Goal: Task Accomplishment & Management: Use online tool/utility

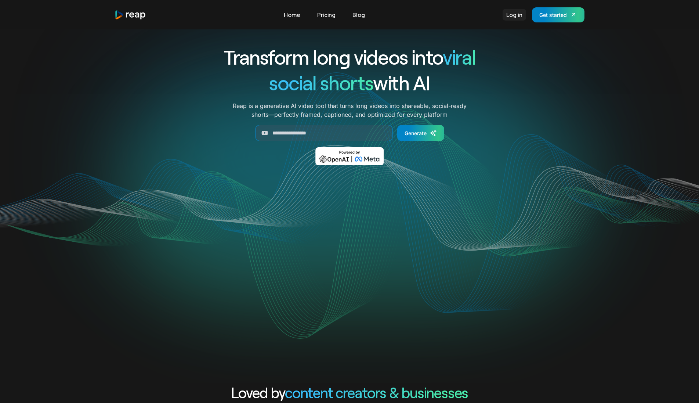
click at [515, 15] on link "Log in" at bounding box center [515, 15] width 24 height 12
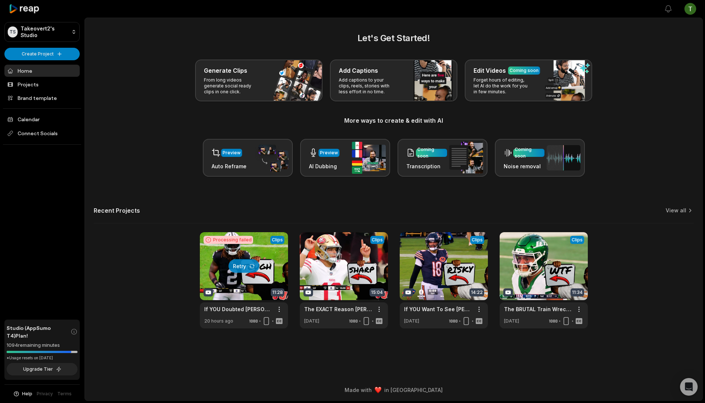
click at [251, 244] on div at bounding box center [244, 280] width 88 height 96
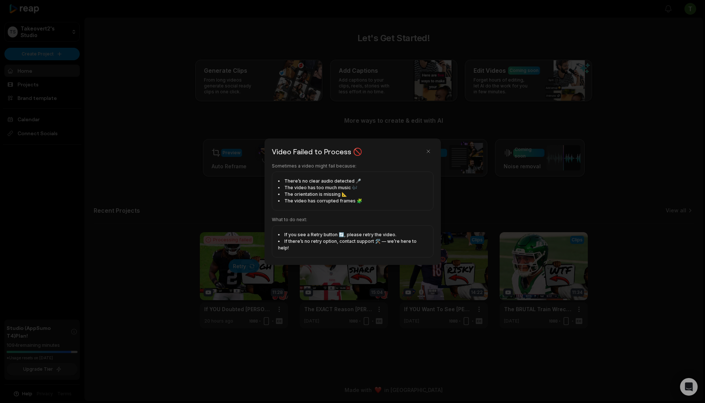
click at [432, 151] on button "button" at bounding box center [428, 151] width 10 height 10
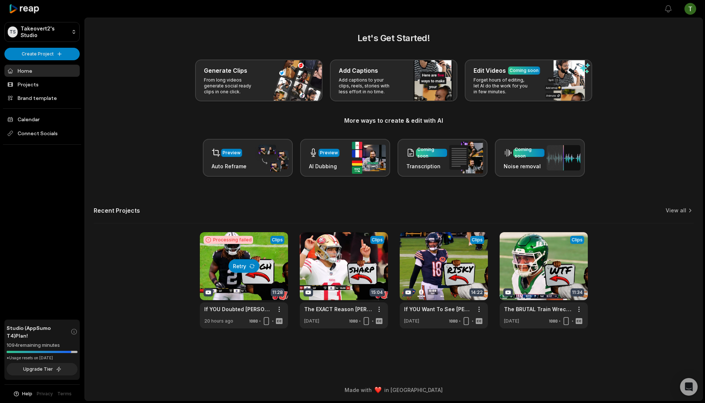
click at [243, 269] on button "Retry" at bounding box center [243, 266] width 31 height 14
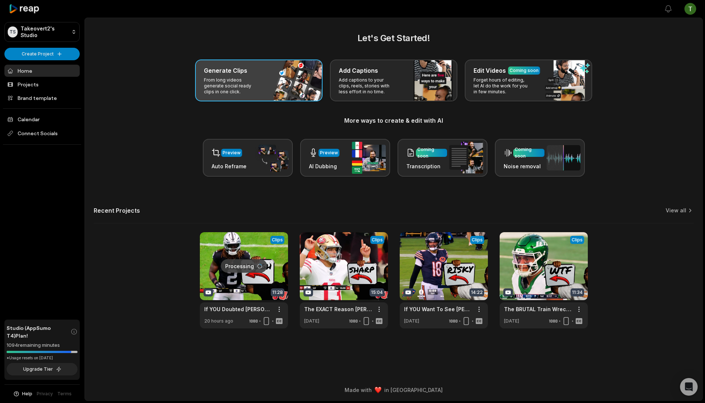
click at [272, 88] on div "Generate Clips From long videos generate social ready clips in one click." at bounding box center [258, 81] width 127 height 42
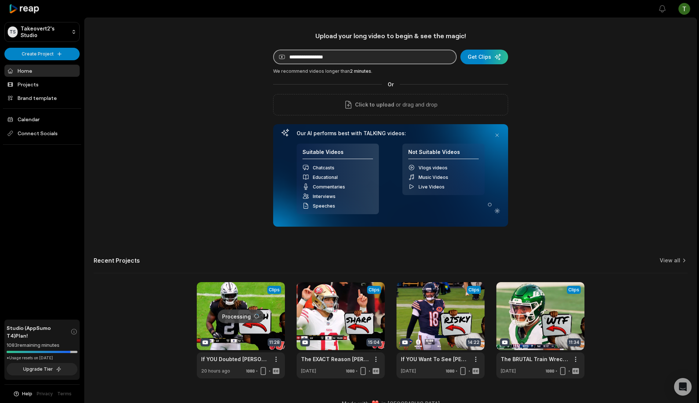
click at [341, 59] on input at bounding box center [365, 57] width 184 height 15
paste input "**********"
type input "**********"
click at [496, 57] on div "submit" at bounding box center [485, 57] width 48 height 15
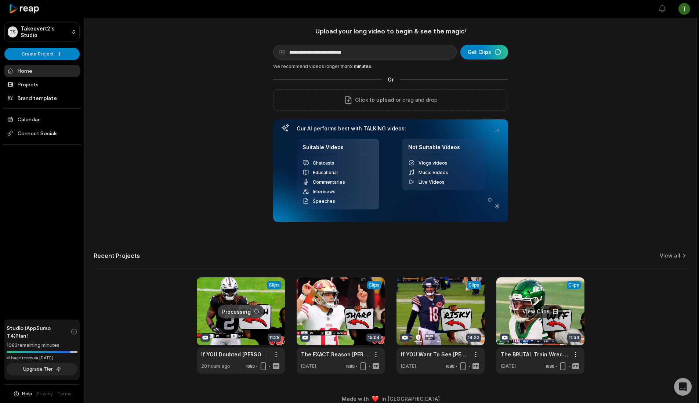
scroll to position [14, 0]
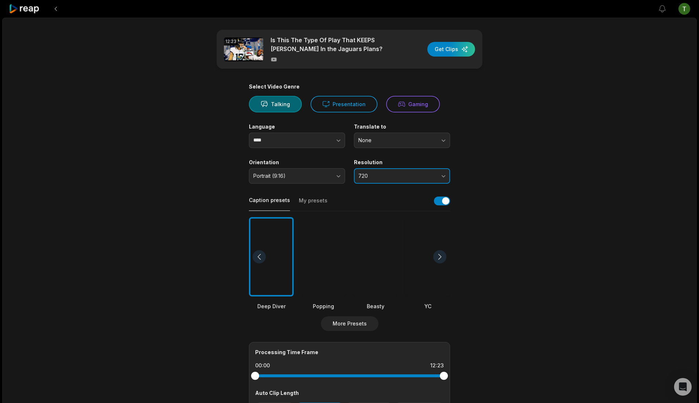
click at [406, 176] on span "720" at bounding box center [396, 176] width 77 height 7
click at [382, 204] on p "1080" at bounding box center [402, 207] width 87 height 8
click at [379, 258] on div at bounding box center [375, 257] width 45 height 80
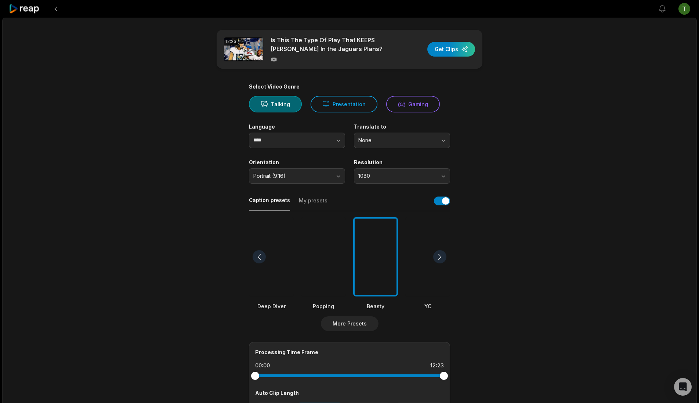
scroll to position [94, 0]
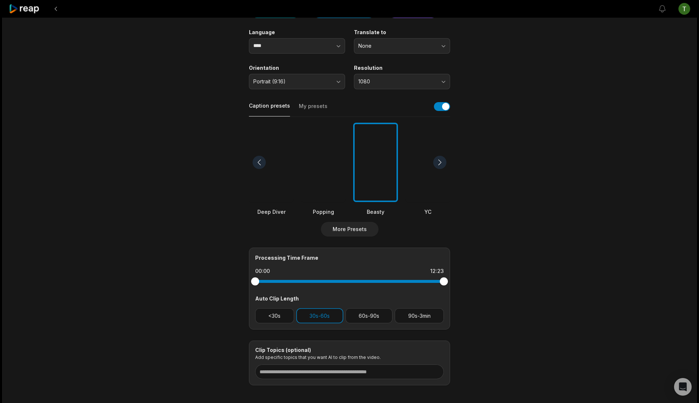
click at [278, 325] on div "Processing Time Frame 00:00 12:23 Auto Clip Length <30s 30s-60s 60s-90s 90s-3min" at bounding box center [349, 289] width 201 height 82
click at [279, 316] on button "<30s" at bounding box center [274, 315] width 39 height 15
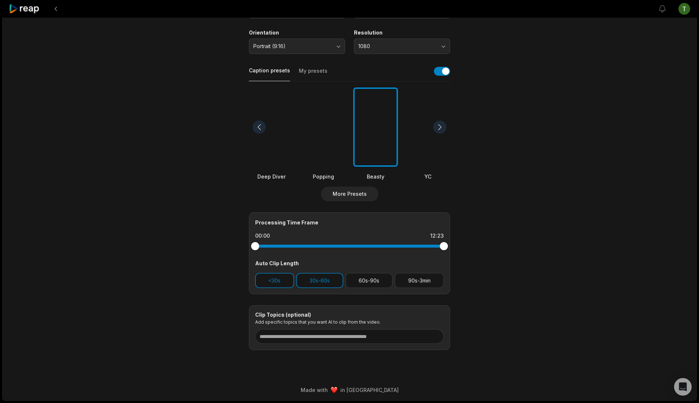
scroll to position [0, 0]
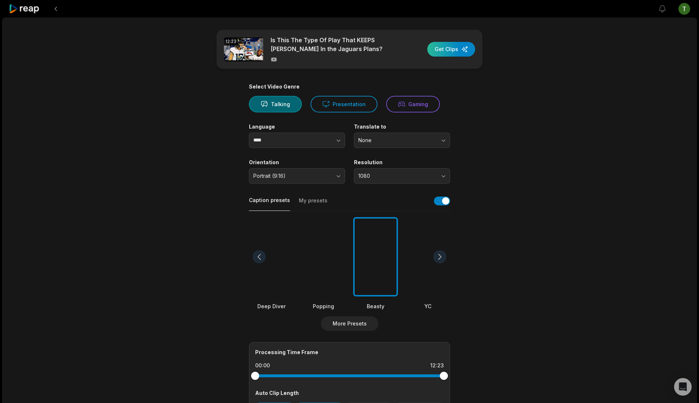
click at [466, 48] on div "button" at bounding box center [452, 49] width 48 height 15
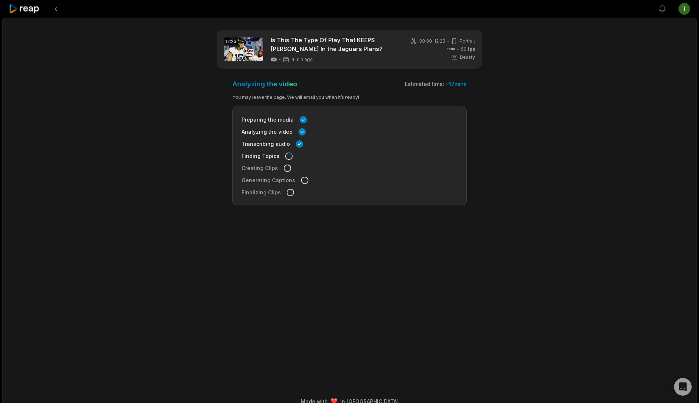
click at [23, 8] on icon at bounding box center [24, 9] width 31 height 10
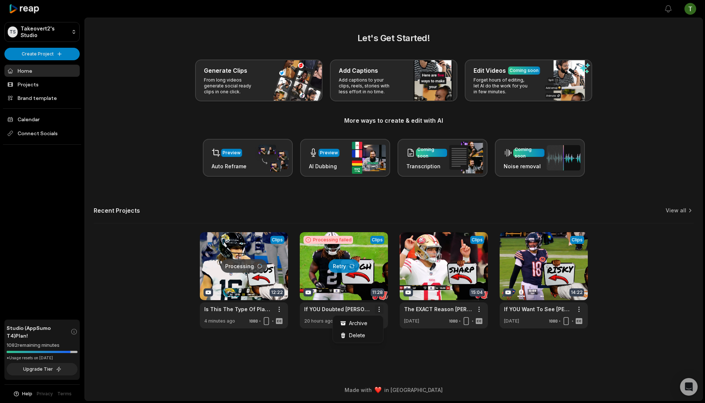
click at [378, 308] on html "TS Takeovert2's Studio Create Project Home Projects Brand template Calendar Con…" at bounding box center [352, 201] width 705 height 403
click at [360, 338] on span "Delete" at bounding box center [357, 335] width 16 height 8
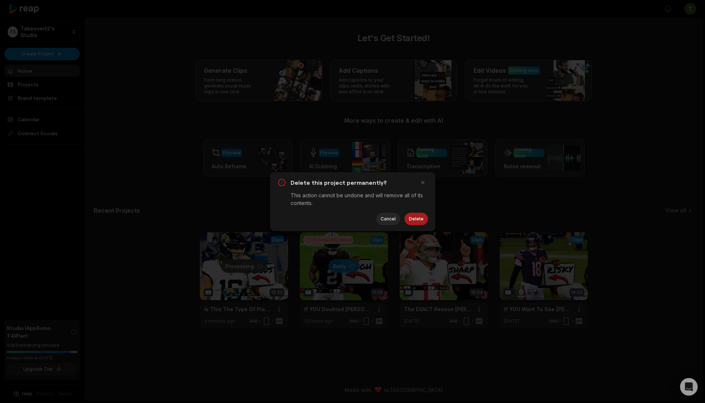
click at [418, 216] on button "Delete" at bounding box center [416, 219] width 24 height 12
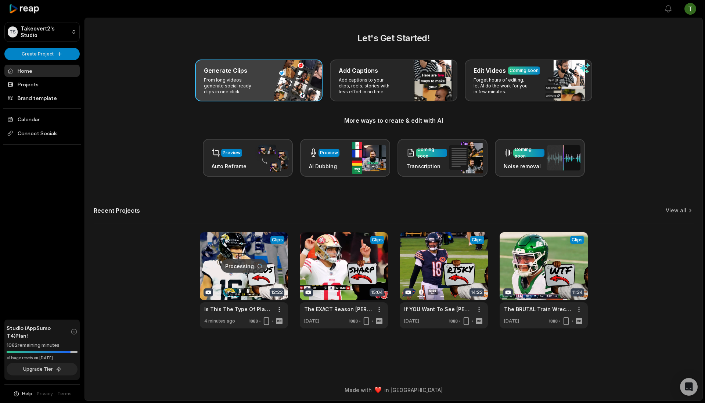
click at [286, 92] on div "Generate Clips From long videos generate social ready clips in one click." at bounding box center [258, 81] width 127 height 42
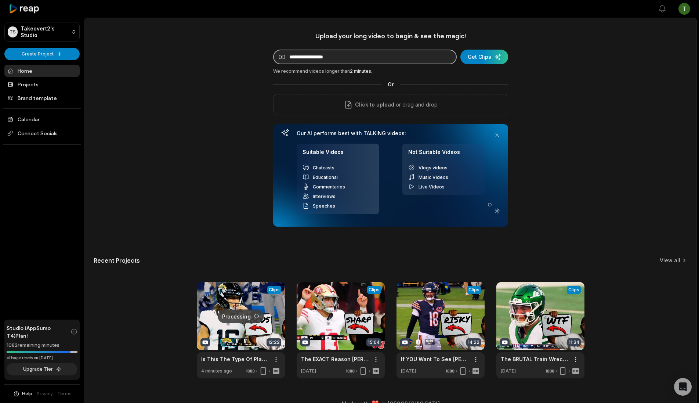
click at [381, 60] on input at bounding box center [365, 57] width 184 height 15
paste input "**********"
type input "**********"
click at [491, 53] on div "submit" at bounding box center [485, 57] width 48 height 15
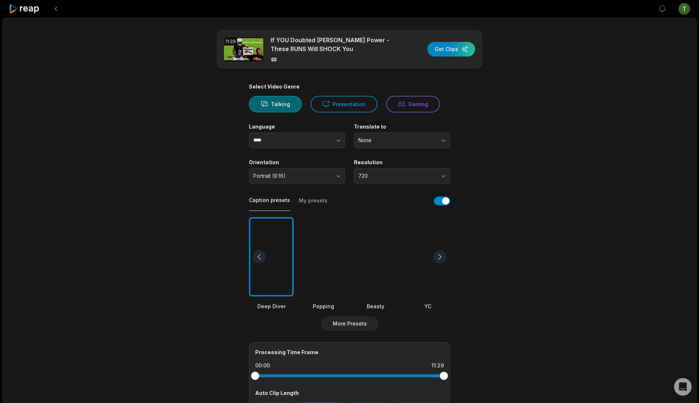
click at [365, 241] on div at bounding box center [375, 257] width 45 height 80
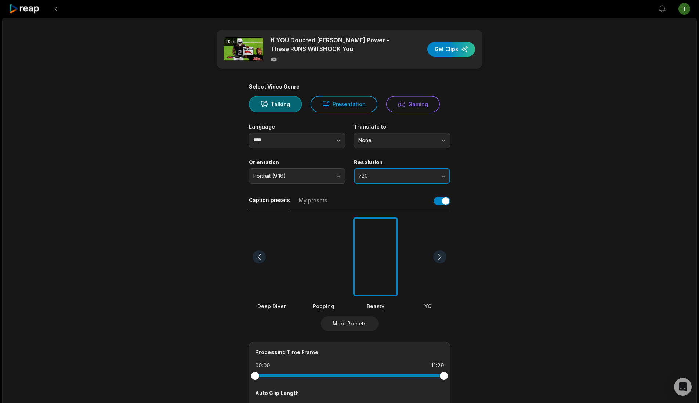
click at [383, 172] on button "720" at bounding box center [402, 175] width 96 height 15
click at [383, 203] on p "1080" at bounding box center [402, 207] width 87 height 8
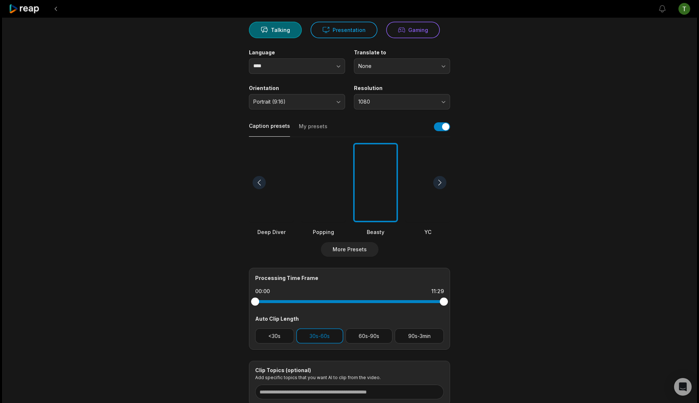
click at [289, 327] on div "Processing Time Frame 00:00 11:29 Auto Clip Length <30s 30s-60s 60s-90s 90s-3min" at bounding box center [349, 309] width 201 height 82
click at [286, 334] on button "<30s" at bounding box center [274, 335] width 39 height 15
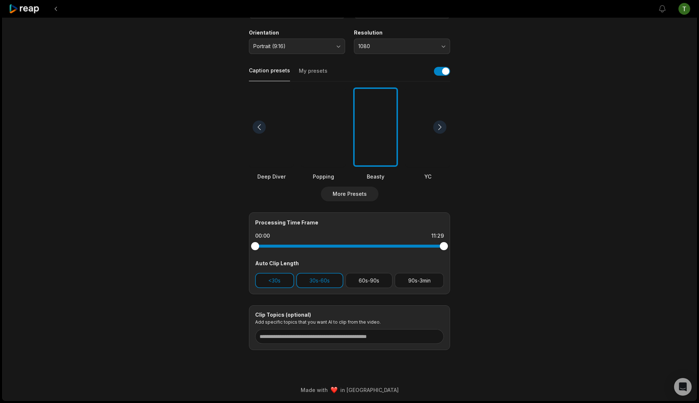
scroll to position [0, 0]
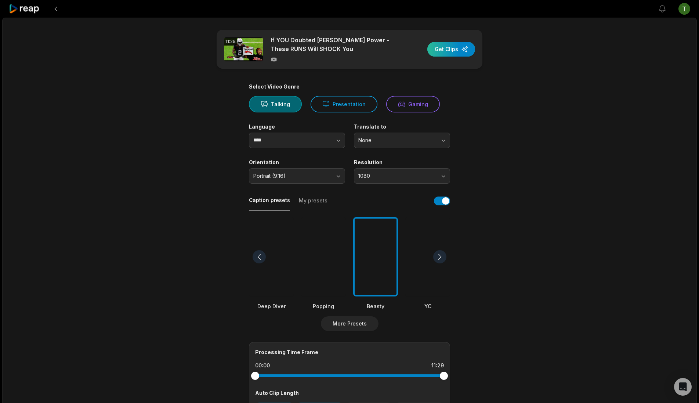
click at [462, 44] on div "button" at bounding box center [452, 49] width 48 height 15
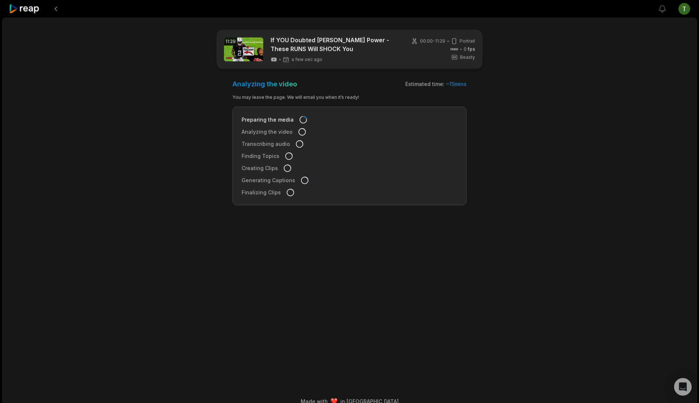
click at [31, 9] on icon at bounding box center [24, 9] width 31 height 10
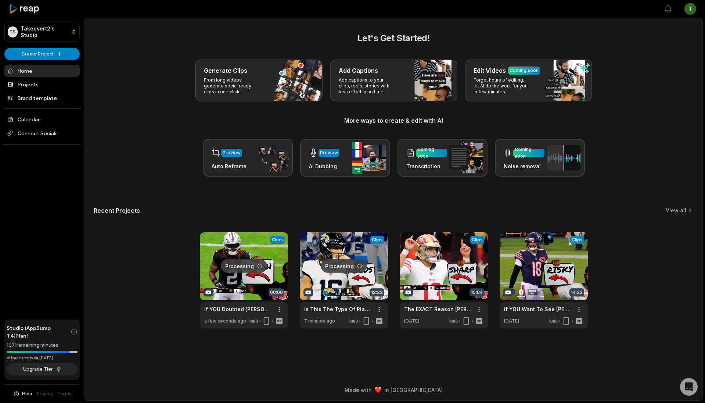
click at [358, 264] on link at bounding box center [344, 280] width 88 height 96
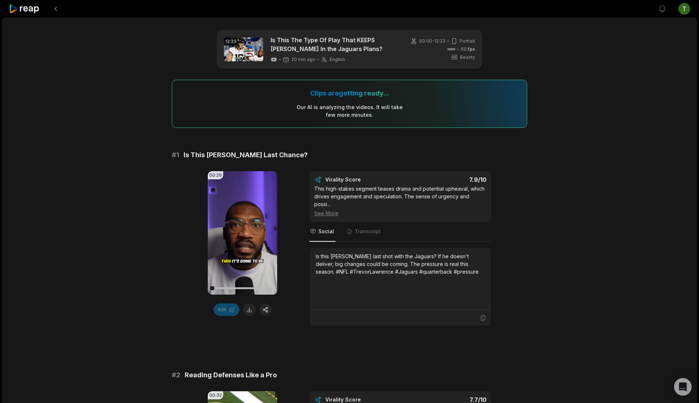
click at [35, 9] on icon at bounding box center [24, 9] width 31 height 10
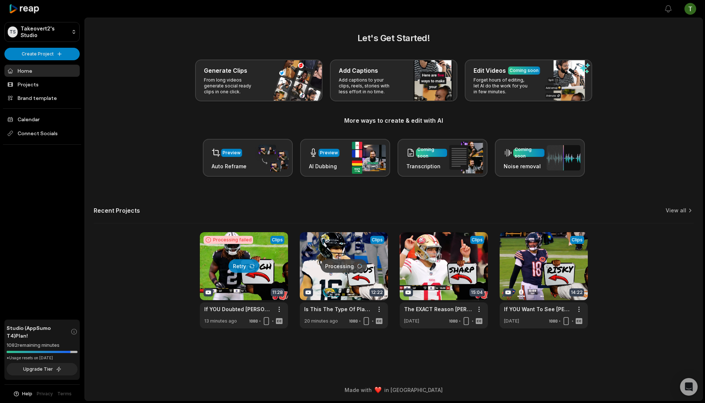
click at [268, 249] on div at bounding box center [244, 280] width 88 height 96
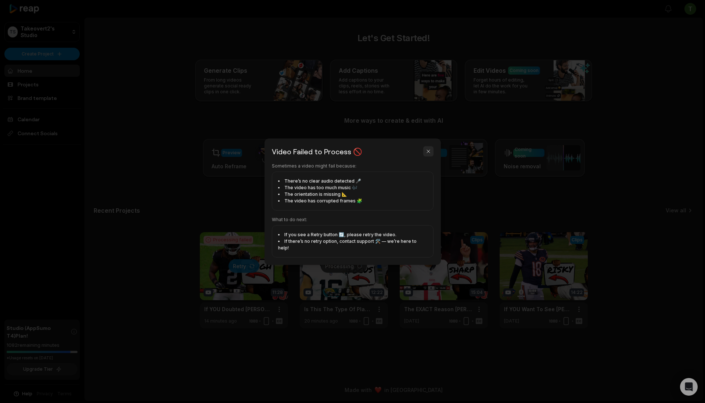
click at [428, 155] on button "button" at bounding box center [428, 151] width 10 height 10
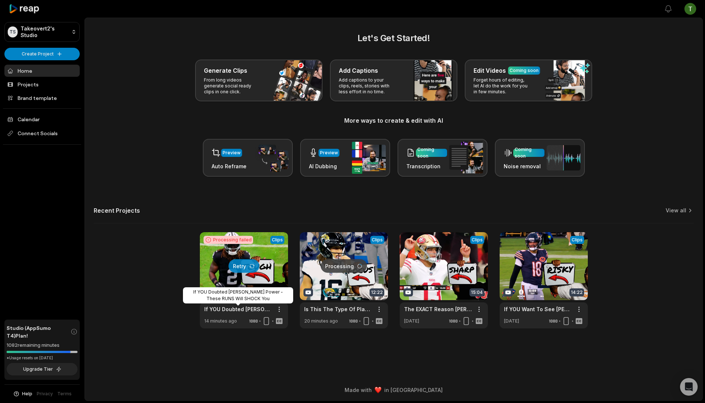
click at [232, 275] on div at bounding box center [244, 280] width 88 height 96
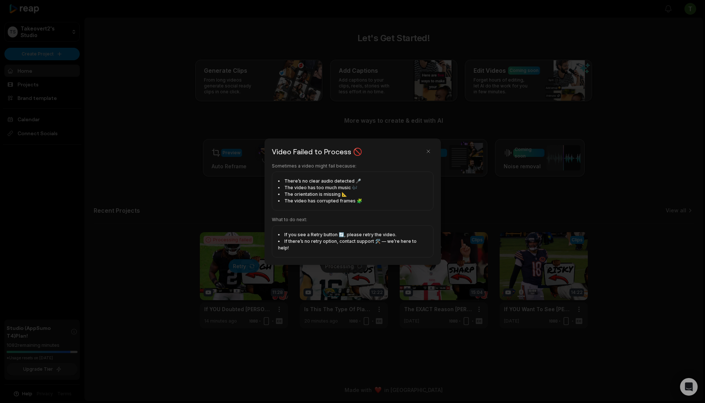
click at [241, 263] on div at bounding box center [352, 201] width 705 height 403
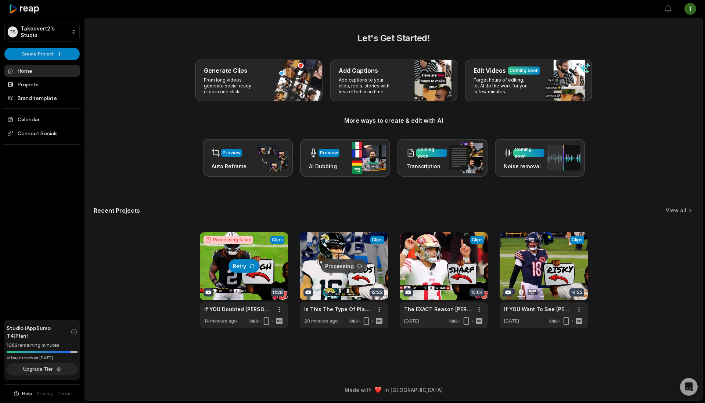
click at [252, 262] on button "Retry" at bounding box center [243, 266] width 31 height 14
click at [264, 239] on link at bounding box center [244, 280] width 88 height 96
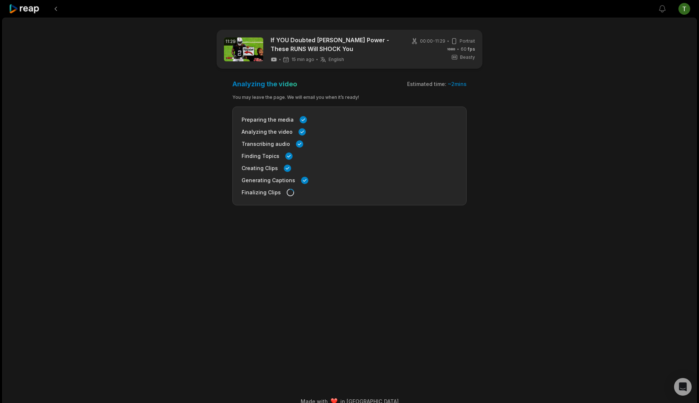
click at [42, 8] on div at bounding box center [333, 9] width 649 height 18
click at [36, 11] on icon at bounding box center [24, 9] width 31 height 10
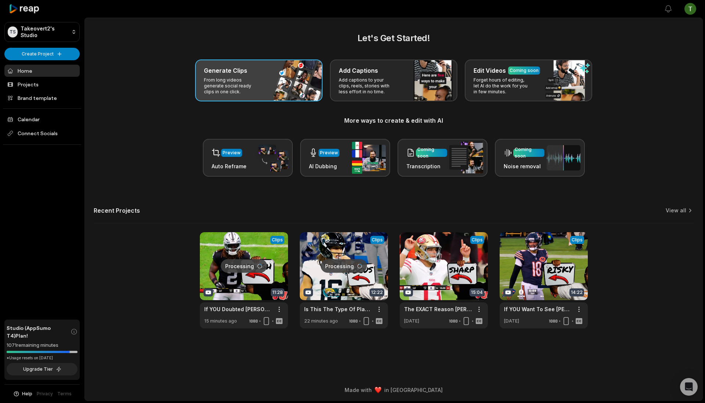
click at [260, 77] on p "From long videos generate social ready clips in one click." at bounding box center [232, 86] width 57 height 18
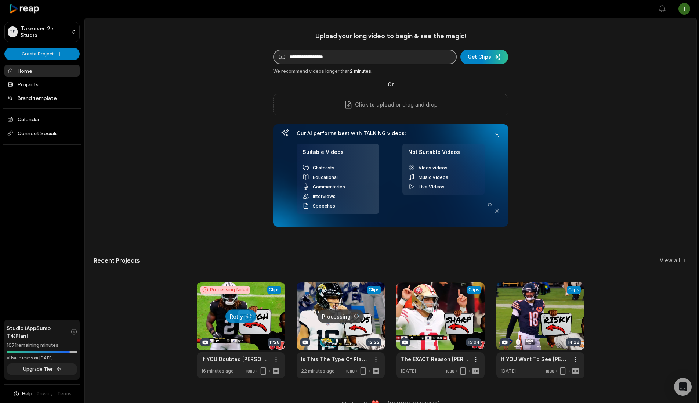
click at [319, 60] on input at bounding box center [365, 57] width 184 height 15
paste input "**********"
type input "**********"
click at [498, 57] on div "submit" at bounding box center [485, 57] width 48 height 15
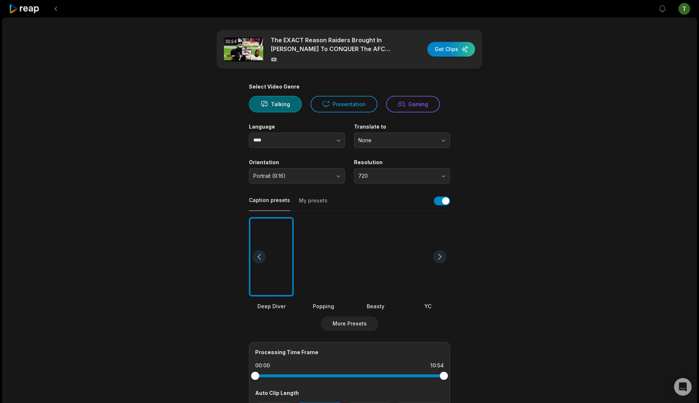
click at [392, 167] on div "Resolution 720" at bounding box center [402, 171] width 96 height 25
click at [394, 185] on div "Select Video Genre Talking Presentation Gaming Language **** Translate to None …" at bounding box center [349, 281] width 201 height 396
click at [397, 174] on span "720" at bounding box center [396, 176] width 77 height 7
click at [395, 203] on p "1080" at bounding box center [402, 207] width 87 height 8
click at [515, 193] on main "10:54 The EXACT Reason Raiders Brought In Geno Smith To CONQUER The AFC West Ge…" at bounding box center [350, 255] width 356 height 450
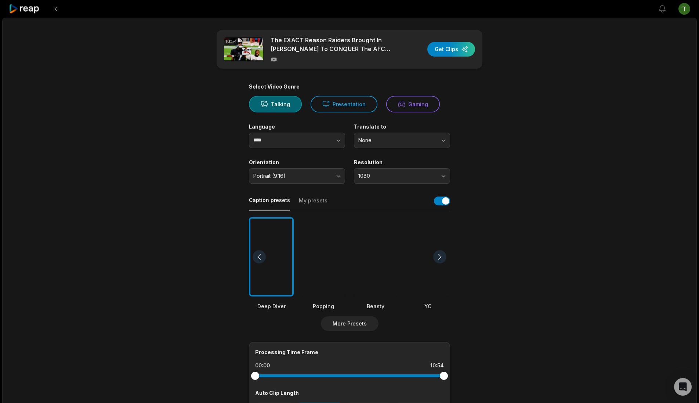
click at [370, 236] on div at bounding box center [375, 257] width 45 height 80
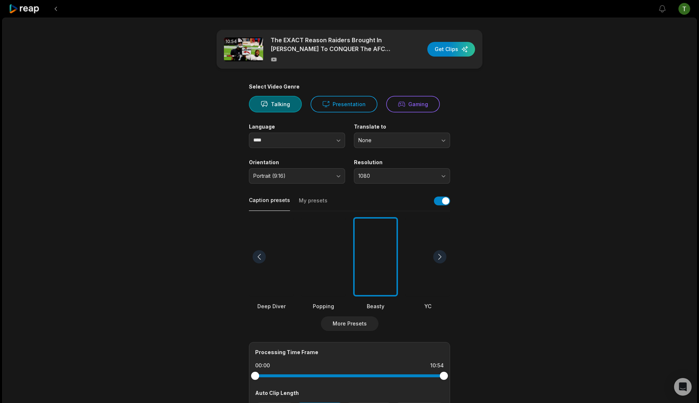
scroll to position [130, 0]
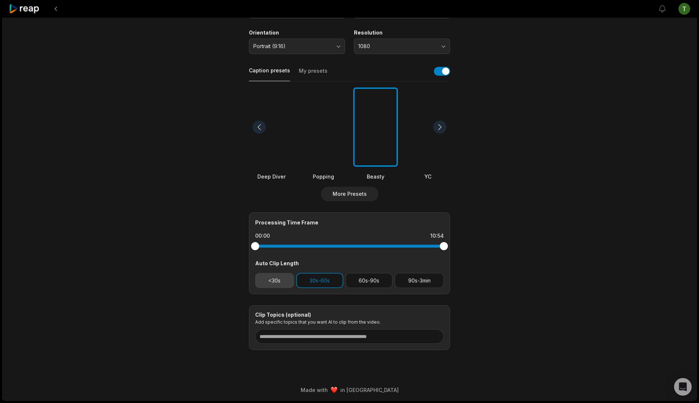
click at [273, 278] on button "<30s" at bounding box center [274, 280] width 39 height 15
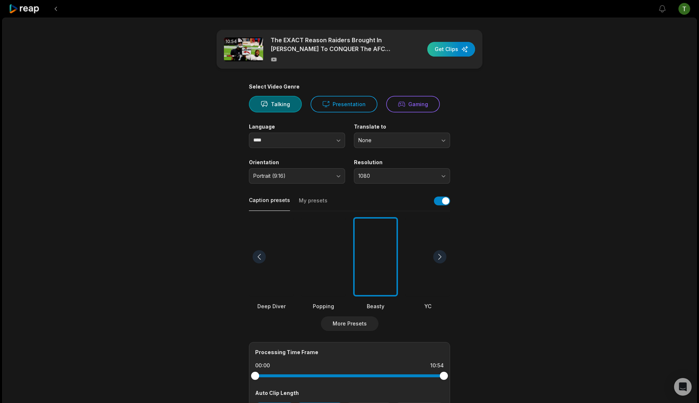
click at [461, 48] on div "button" at bounding box center [452, 49] width 48 height 15
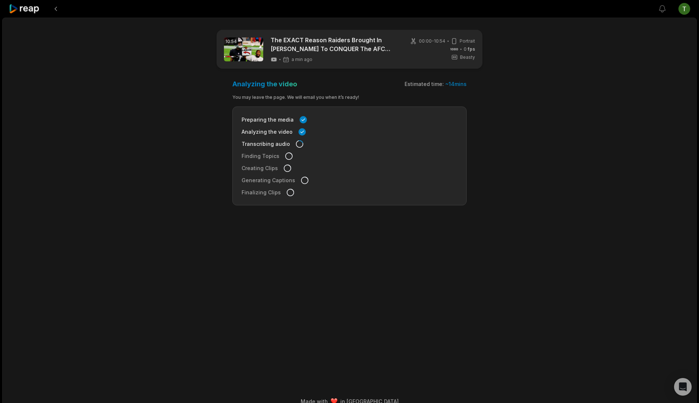
click at [26, 1] on div at bounding box center [25, 9] width 32 height 18
click at [25, 8] on icon at bounding box center [24, 9] width 31 height 10
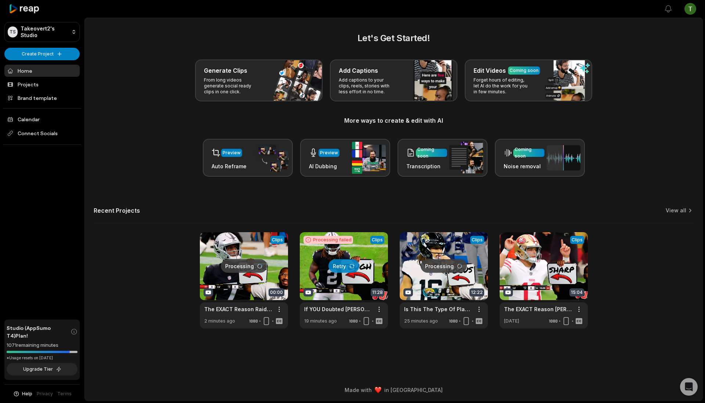
click at [679, 215] on div "Recent Projects View all" at bounding box center [394, 215] width 600 height 17
click at [681, 211] on link "View all" at bounding box center [676, 210] width 21 height 7
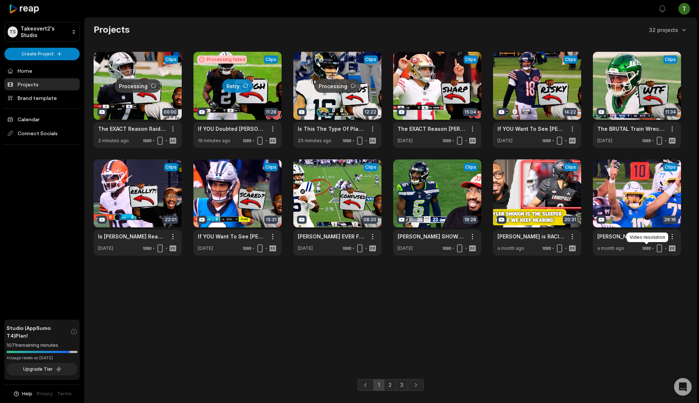
scroll to position [17, 0]
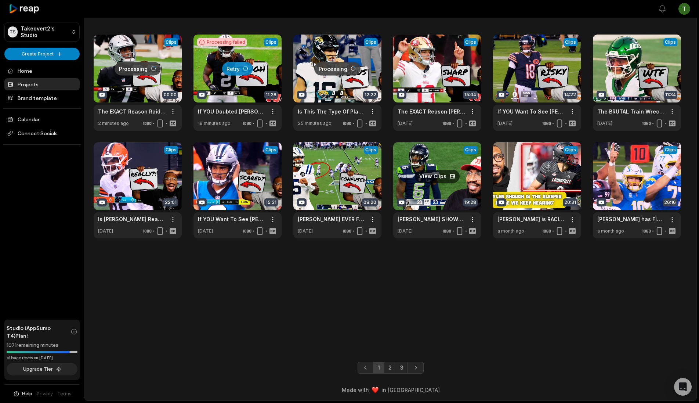
click at [429, 159] on link at bounding box center [437, 190] width 88 height 96
